Goal: Browse casually

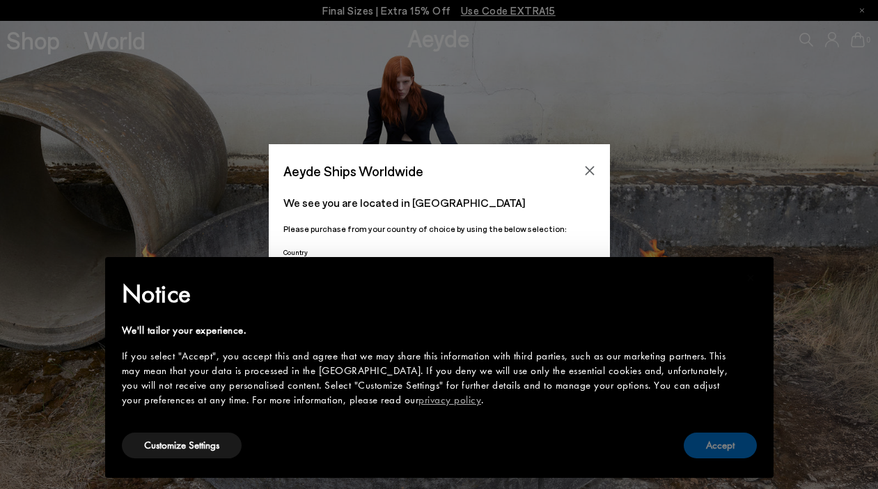
click at [724, 448] on button "Accept" at bounding box center [720, 445] width 73 height 26
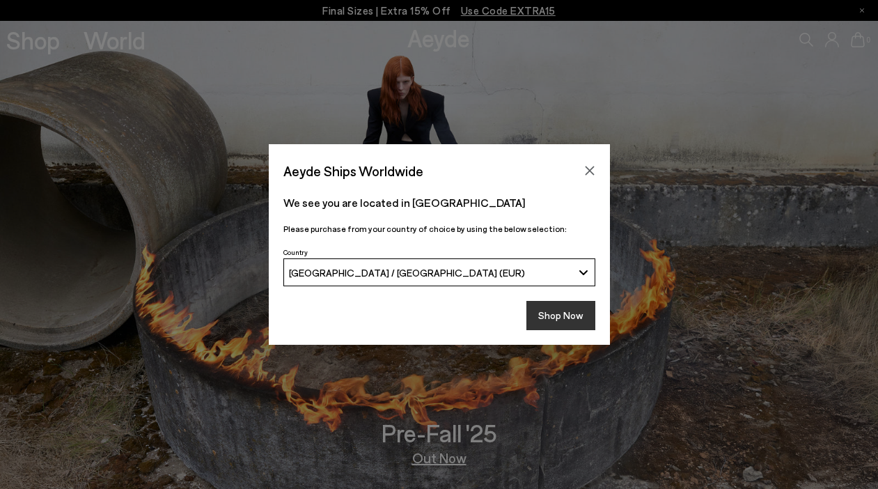
click at [562, 315] on button "Shop Now" at bounding box center [560, 315] width 69 height 29
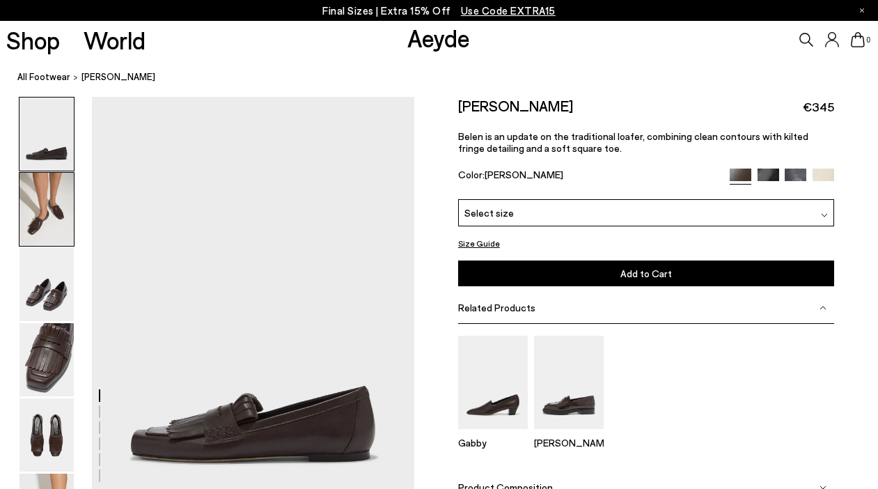
click at [52, 224] on img at bounding box center [46, 209] width 54 height 73
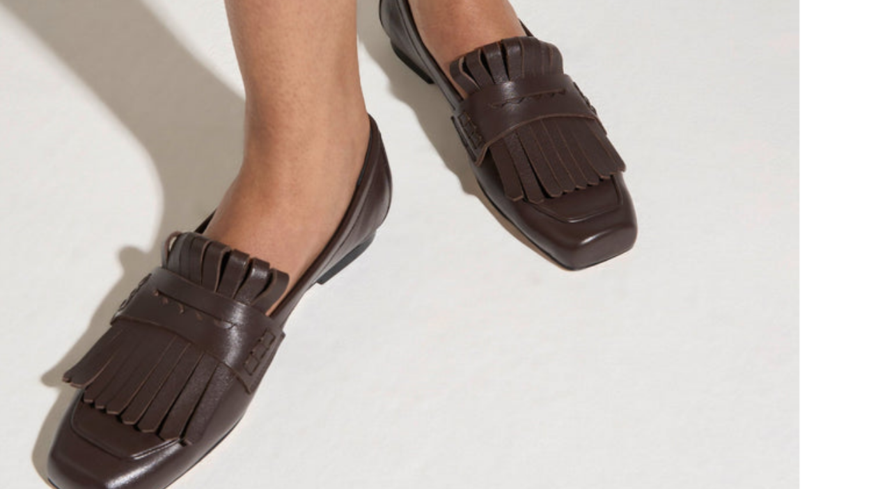
scroll to position [539, 0]
